Goal: Entertainment & Leisure: Consume media (video, audio)

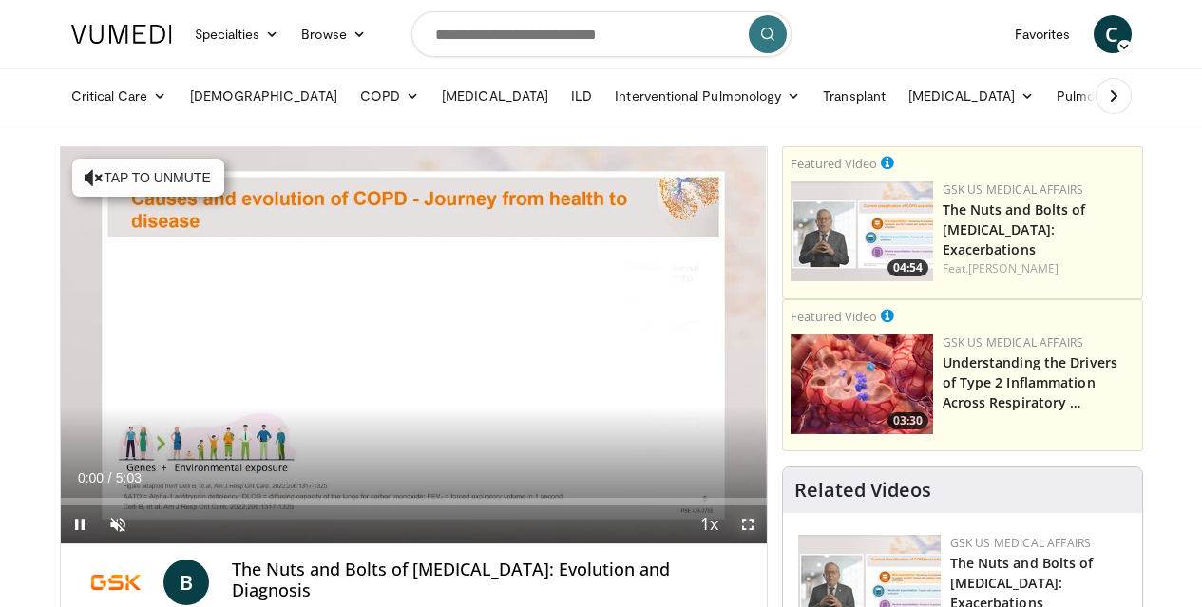
click at [761, 543] on span "Video Player" at bounding box center [748, 524] width 38 height 38
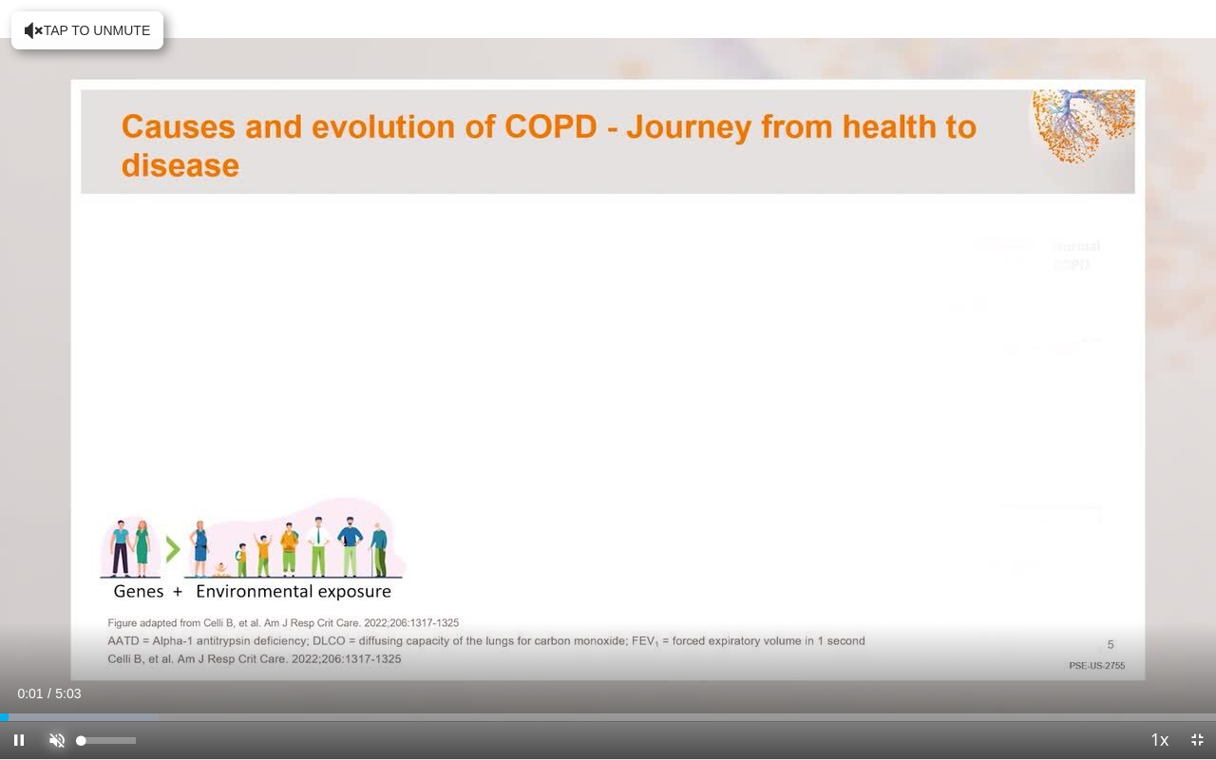
click at [61, 606] on span "Video Player" at bounding box center [57, 740] width 38 height 38
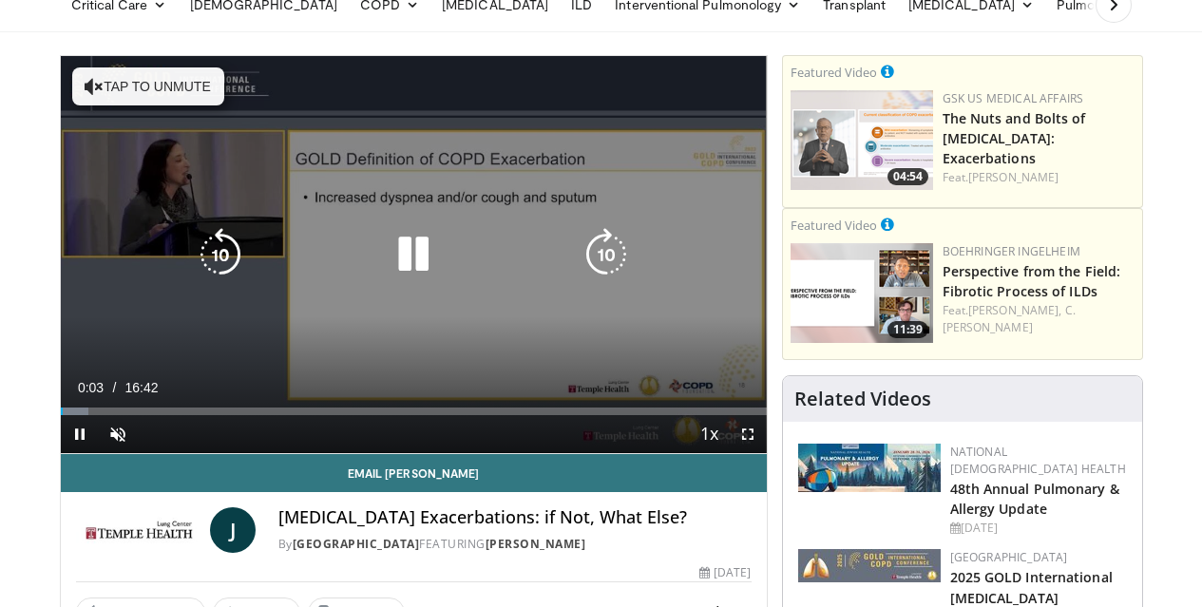
scroll to position [88, 0]
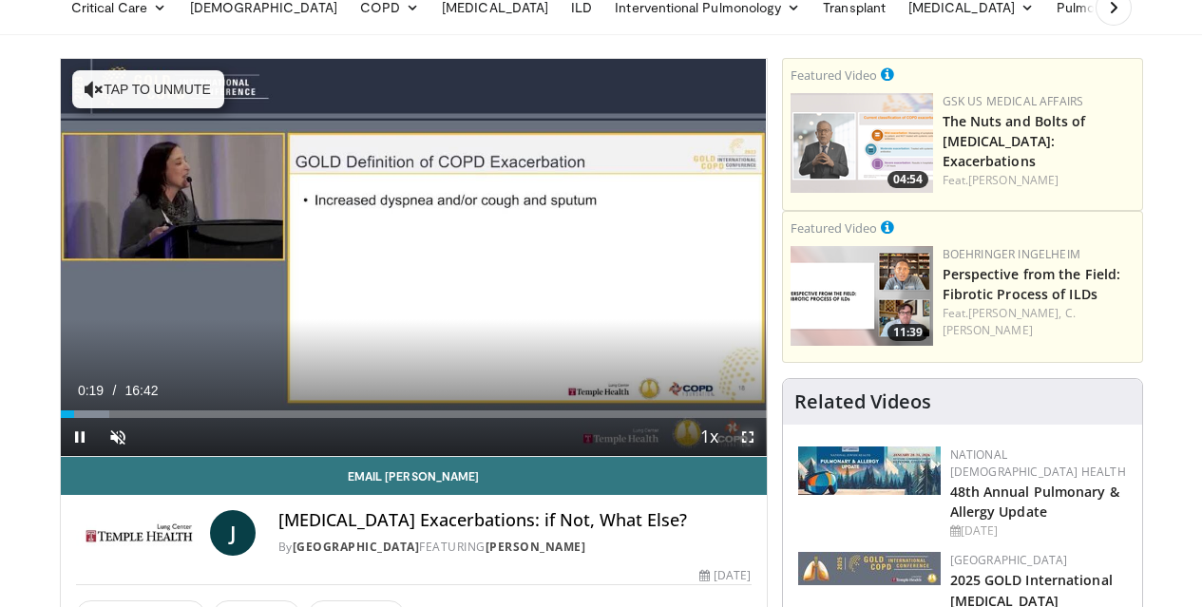
click at [766, 456] on span "Video Player" at bounding box center [748, 437] width 38 height 38
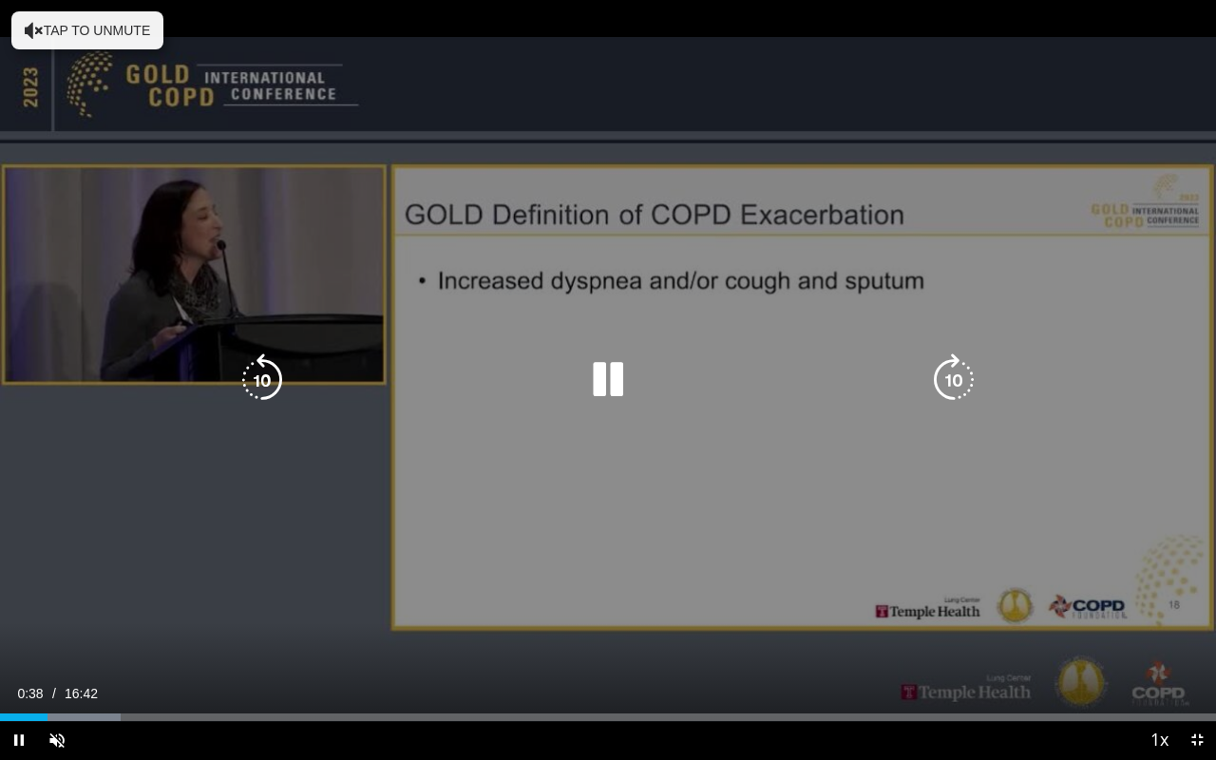
click at [947, 606] on div "10 seconds Tap to unmute" at bounding box center [608, 379] width 1216 height 759
click at [600, 388] on icon "Video Player" at bounding box center [607, 379] width 53 height 53
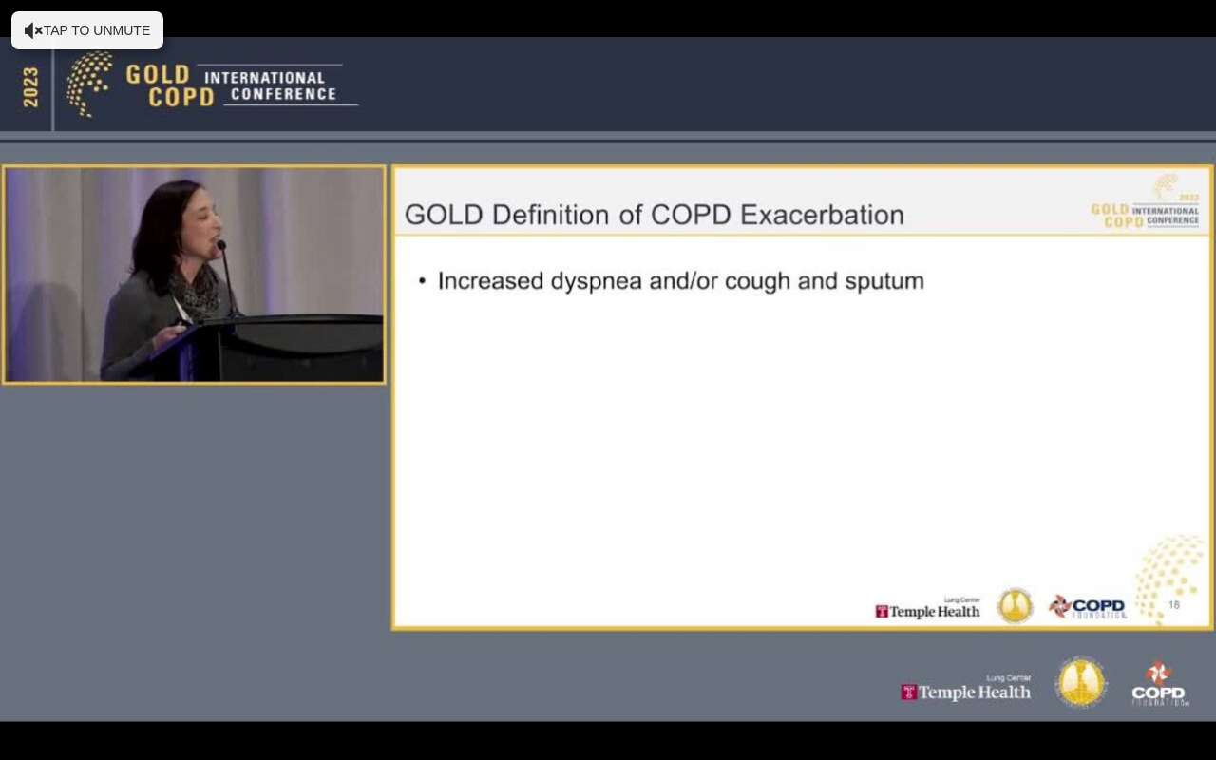
click at [860, 151] on div "10 seconds Tap to unmute" at bounding box center [608, 379] width 1216 height 759
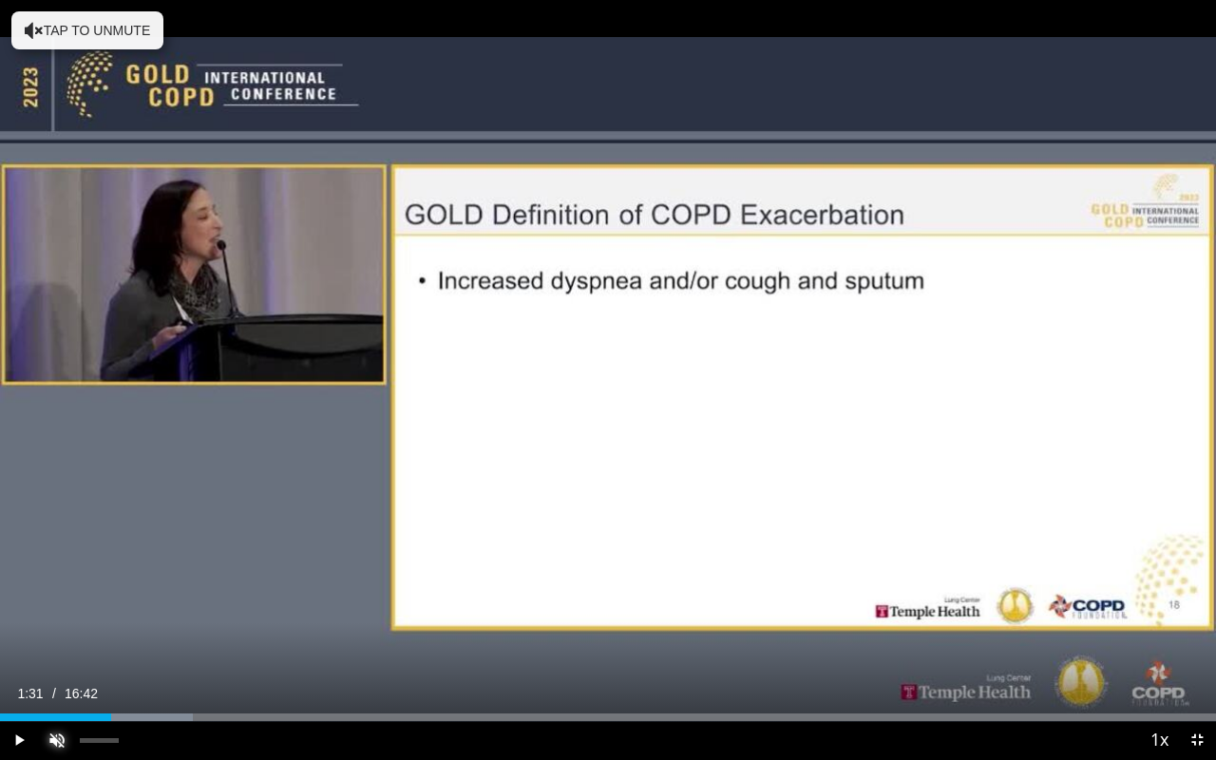
click at [59, 606] on span "Video Player" at bounding box center [57, 740] width 38 height 38
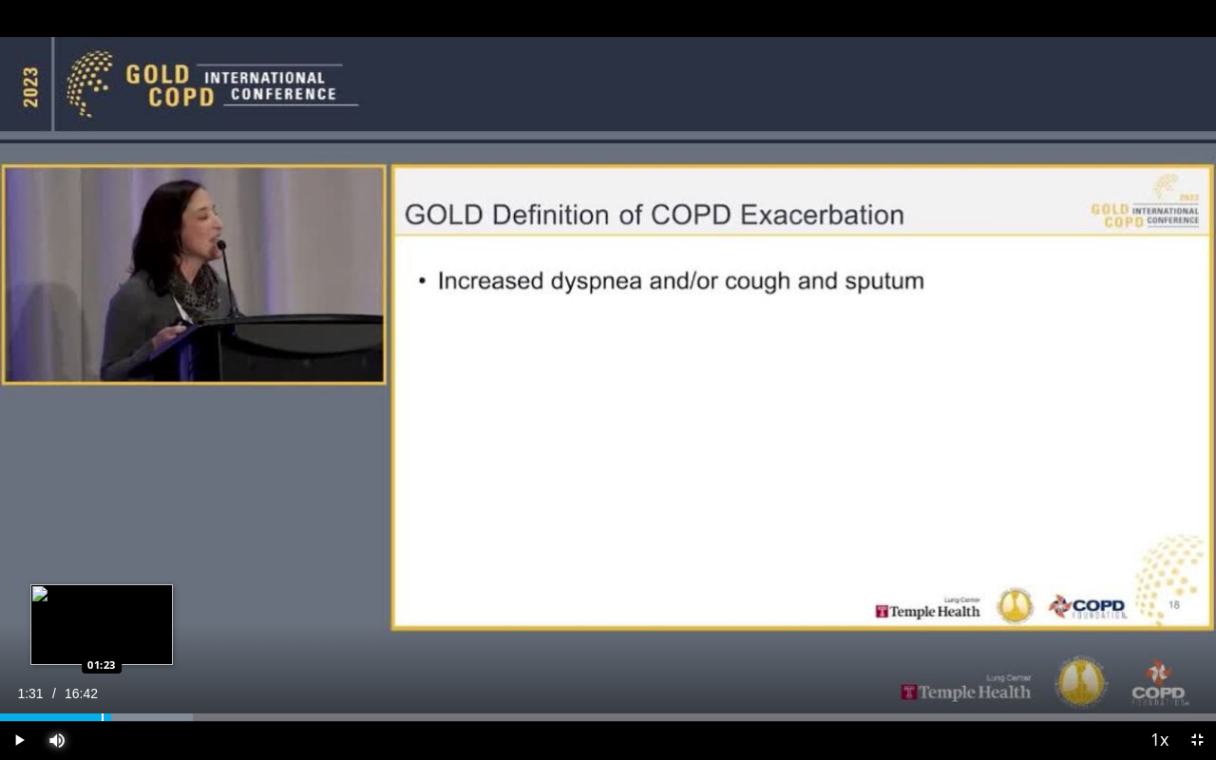
click at [102, 606] on div "01:31" at bounding box center [55, 718] width 111 height 8
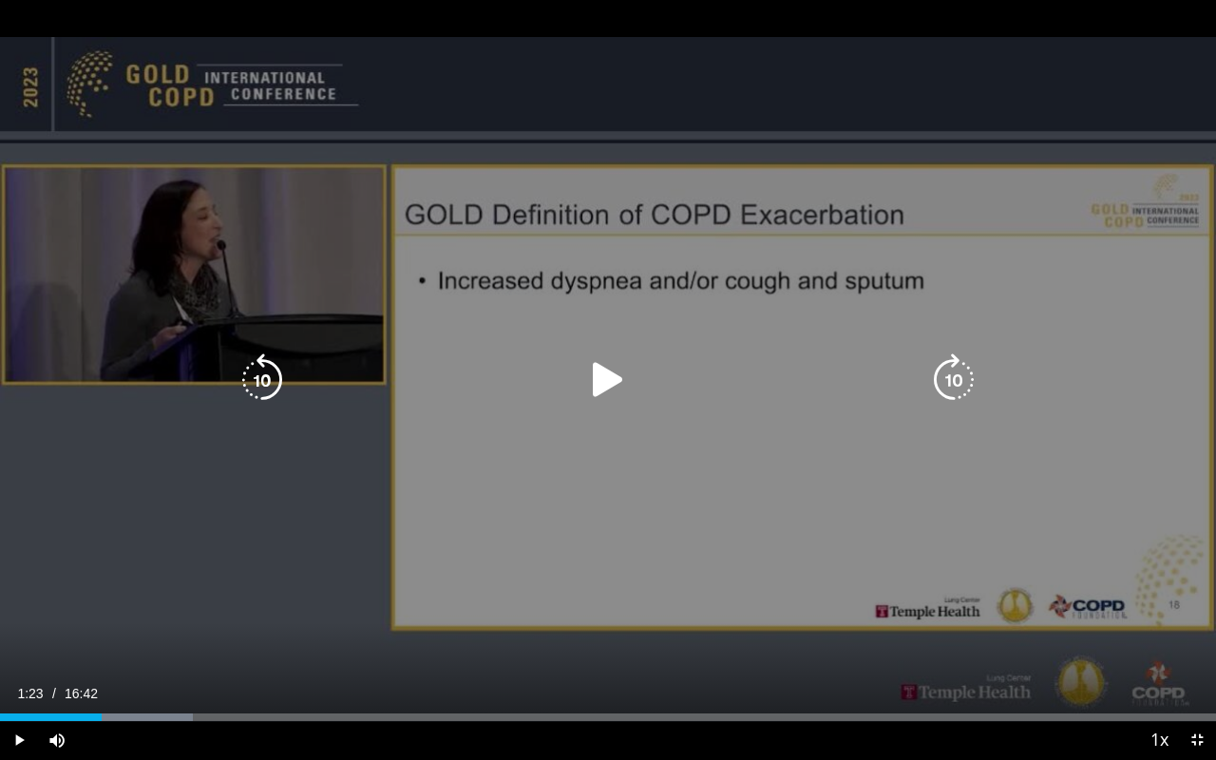
click at [606, 372] on icon "Video Player" at bounding box center [607, 379] width 53 height 53
click at [358, 481] on div "10 seconds Tap to unmute" at bounding box center [608, 379] width 1216 height 759
click at [351, 476] on div "10 seconds Tap to unmute" at bounding box center [608, 379] width 1216 height 759
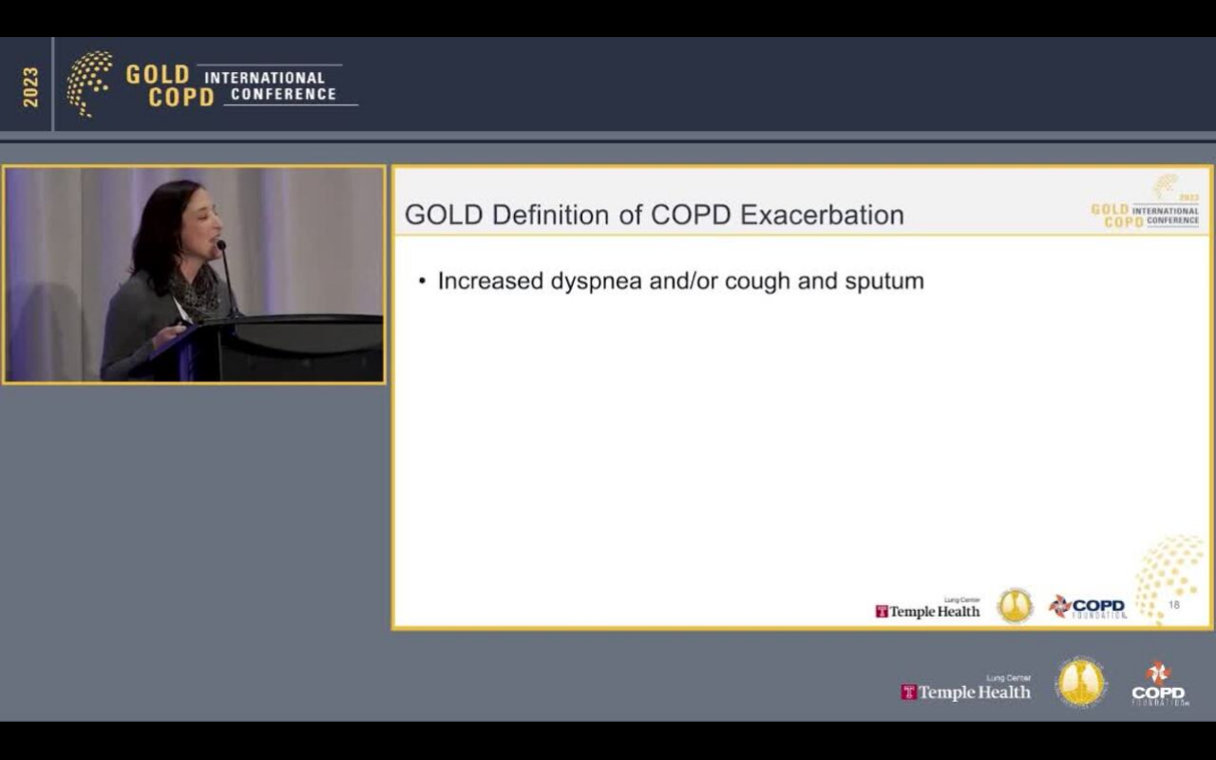
click at [351, 476] on div "10 seconds Tap to unmute" at bounding box center [608, 379] width 1216 height 759
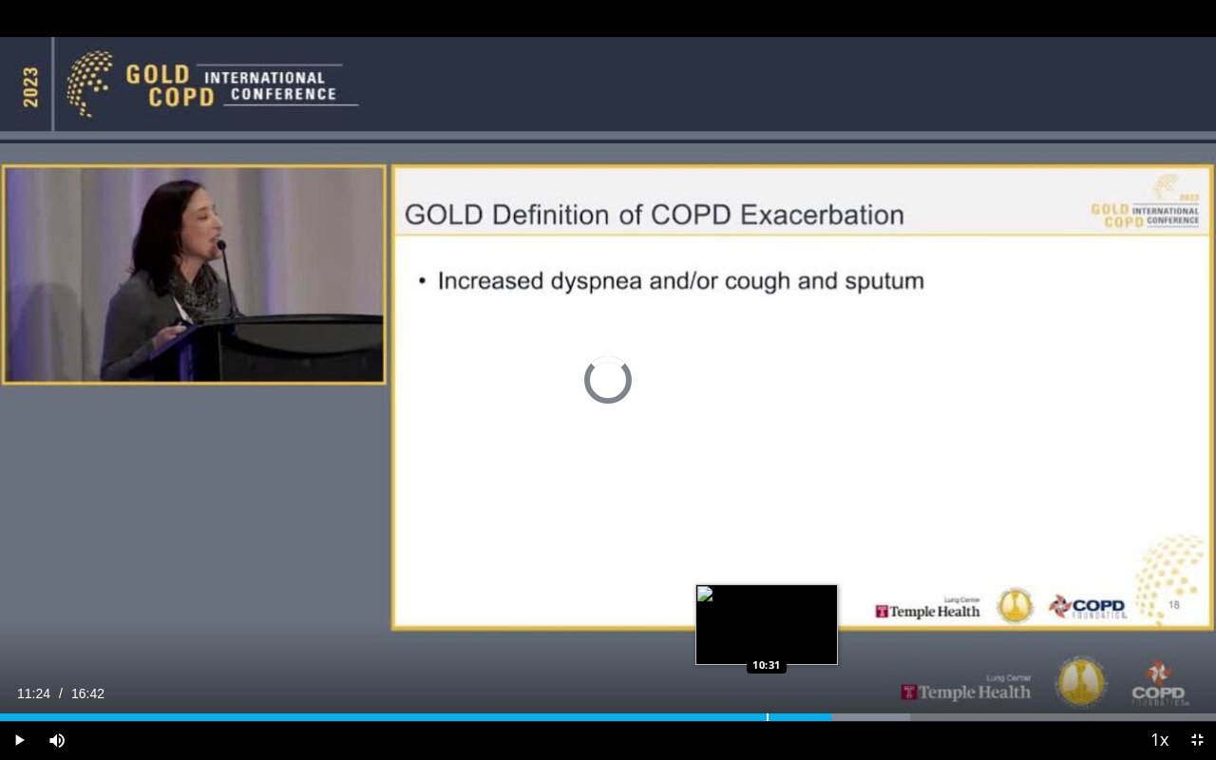
click at [767, 606] on div "Loaded : 74.84% 11:24 10:31" at bounding box center [608, 712] width 1216 height 18
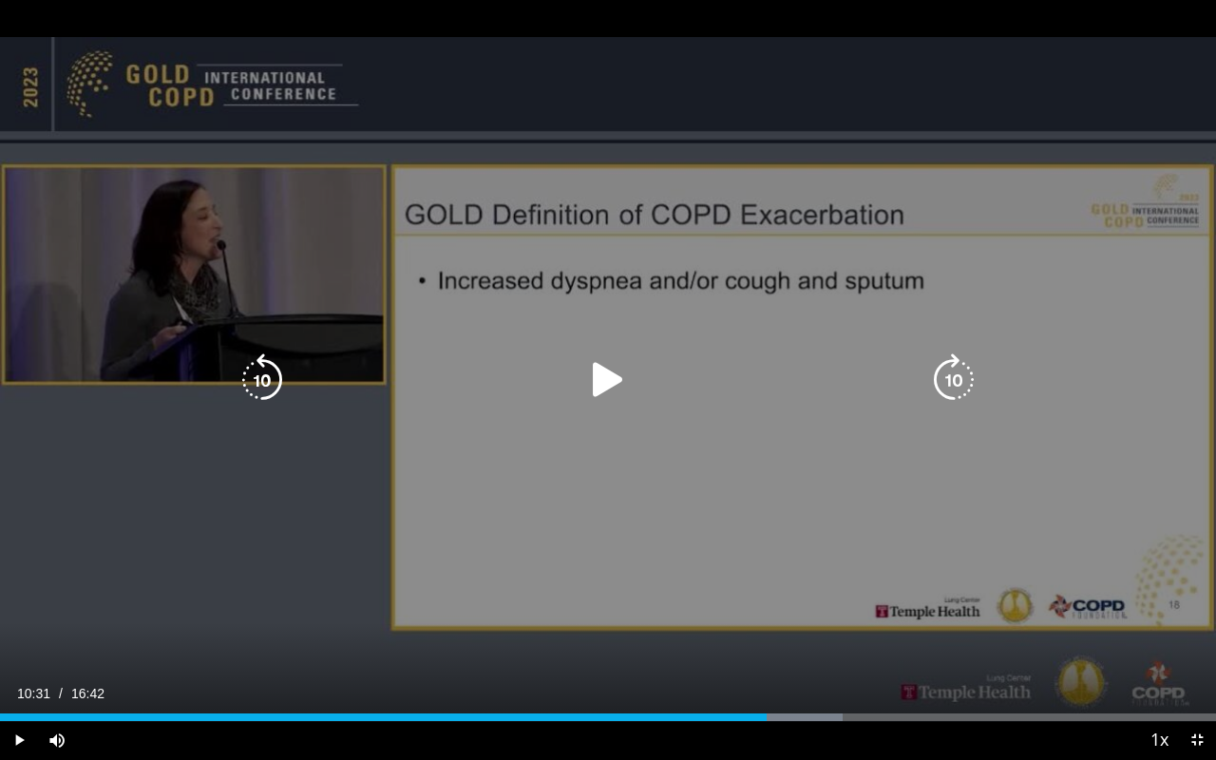
click at [599, 365] on icon "Video Player" at bounding box center [607, 379] width 53 height 53
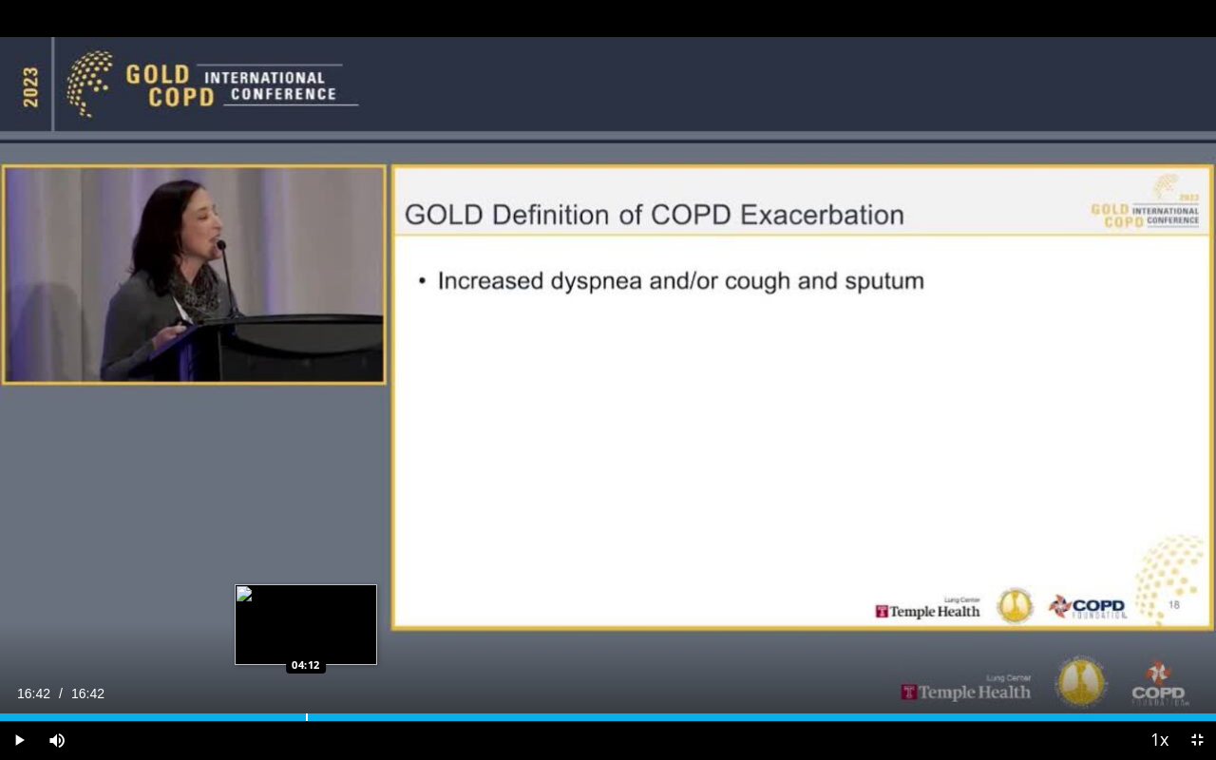
click at [306, 606] on div "Progress Bar" at bounding box center [307, 718] width 2 height 8
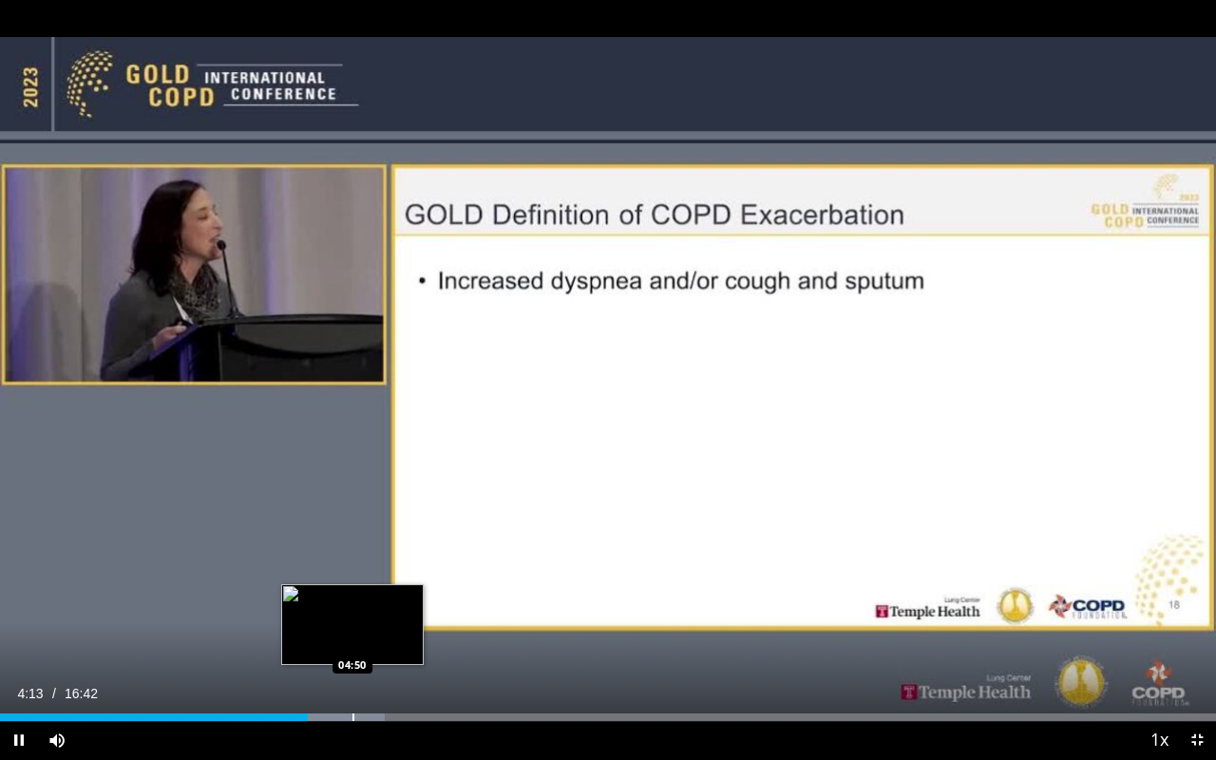
click at [352, 606] on div "Progress Bar" at bounding box center [353, 718] width 2 height 8
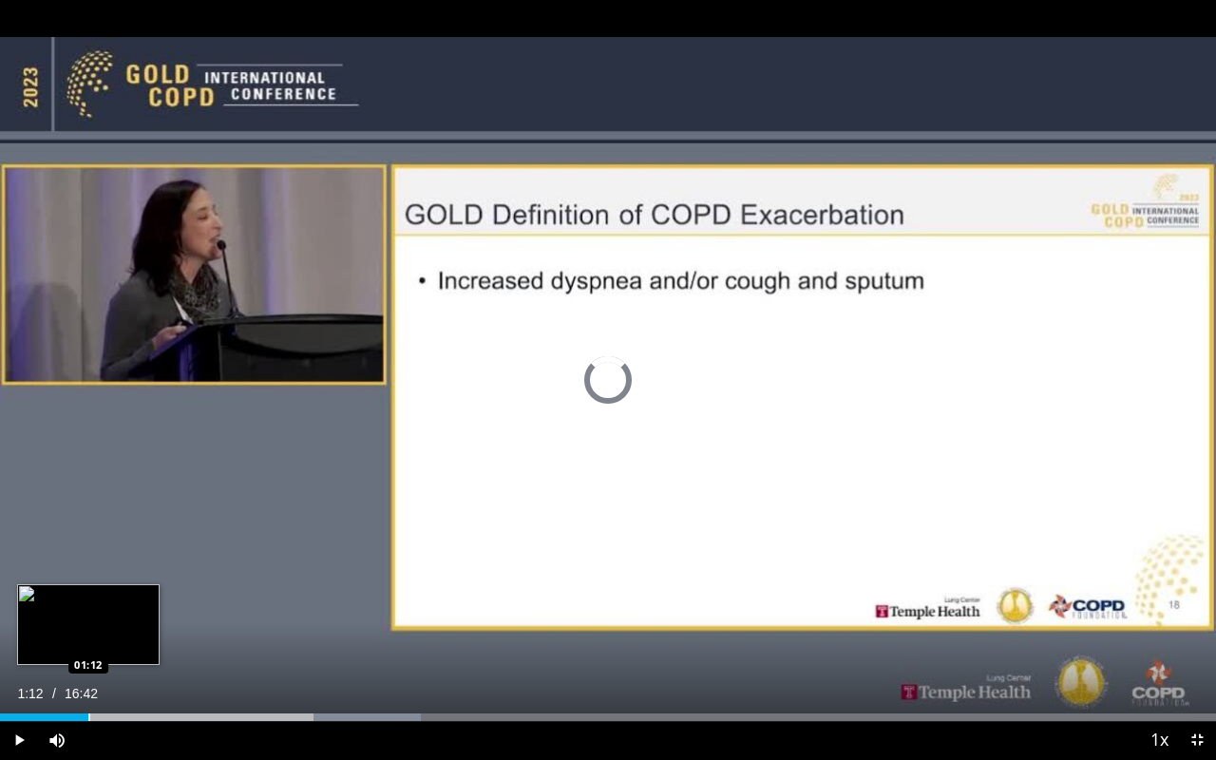
click at [88, 606] on div "Loaded : 34.64% 01:12 01:12" at bounding box center [608, 712] width 1216 height 18
click at [52, 606] on div "01:14" at bounding box center [45, 718] width 90 height 8
click at [30, 606] on div "Progress Bar" at bounding box center [31, 718] width 2 height 8
